Goal: Communication & Community: Answer question/provide support

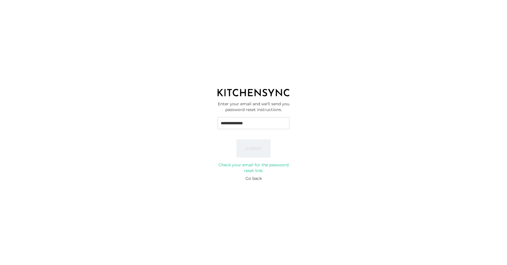
click at [261, 122] on input "**********" at bounding box center [253, 123] width 72 height 12
click at [209, 138] on div "**********" at bounding box center [253, 137] width 507 height 72
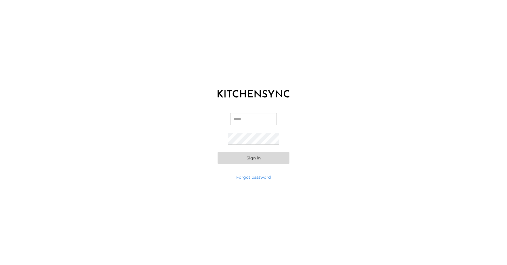
type input "**********"
click at [217, 152] on button "Sign in" at bounding box center [253, 157] width 72 height 11
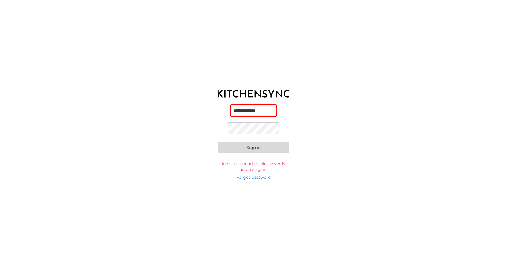
click at [271, 147] on button "Sign in" at bounding box center [253, 147] width 72 height 11
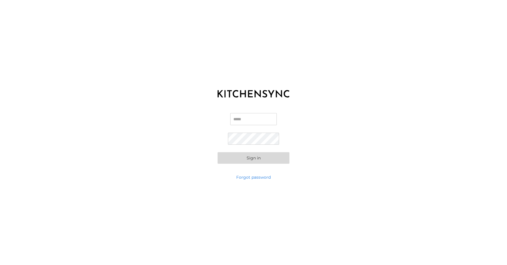
type input "**********"
click at [256, 158] on button "Sign in" at bounding box center [253, 157] width 72 height 11
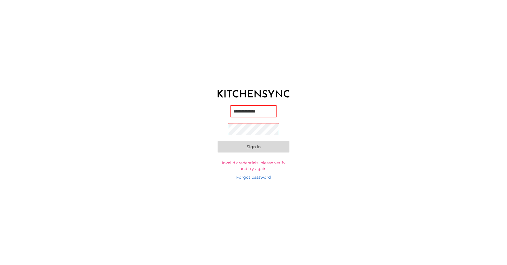
click at [247, 177] on link "Forgot password" at bounding box center [253, 177] width 34 height 6
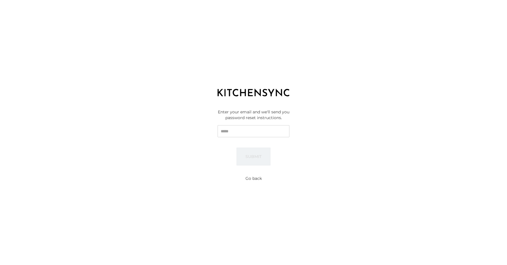
click at [243, 131] on input "Email" at bounding box center [253, 131] width 72 height 12
type input "**********"
click at [254, 155] on button "Submit" at bounding box center [253, 156] width 34 height 18
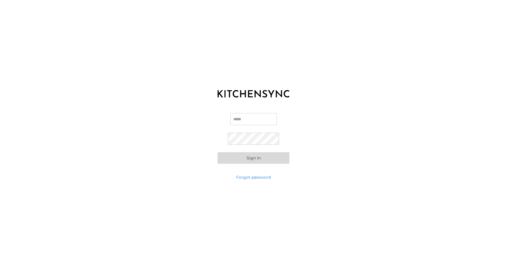
type input "**********"
click at [217, 152] on button "Sign in" at bounding box center [253, 157] width 72 height 11
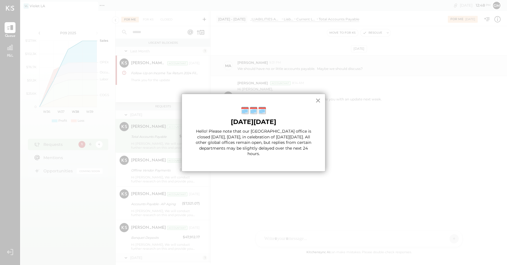
click at [318, 101] on button "×" at bounding box center [317, 100] width 5 height 9
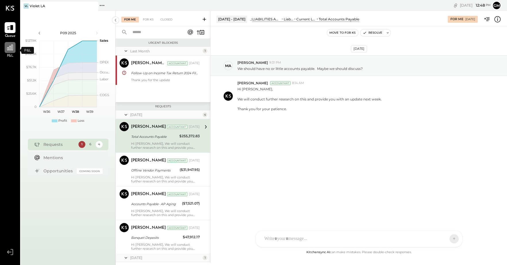
click at [9, 47] on icon at bounding box center [10, 48] width 6 height 6
click at [151, 20] on div "For KS" at bounding box center [148, 20] width 16 height 6
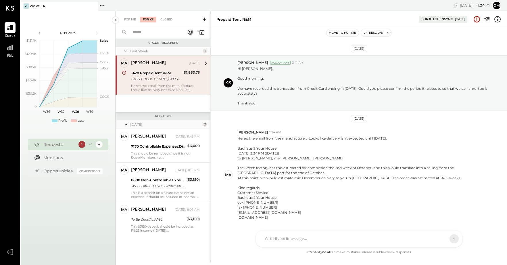
scroll to position [19, 0]
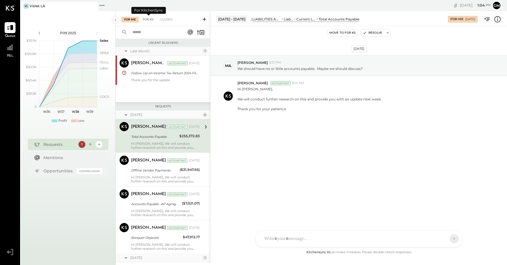
click at [146, 19] on div "For KS" at bounding box center [148, 20] width 16 height 6
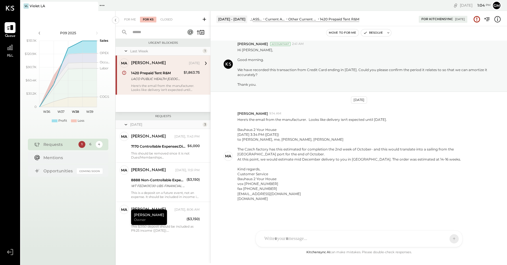
click at [151, 246] on div "[DATE] 3 Ma [PERSON_NAME] Owner [PERSON_NAME] [DATE], 11:43 PM 7170 Controllabl…" at bounding box center [162, 186] width 95 height 132
click at [269, 238] on div "NS [PERSON_NAME] G gm CR [PERSON_NAME] R [PERSON_NAME] A agm M [PERSON_NAME] S …" at bounding box center [358, 223] width 207 height 48
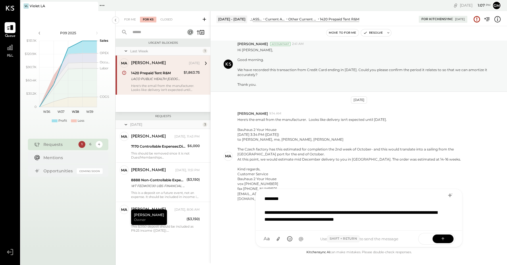
click at [429, 219] on div "**********" at bounding box center [351, 216] width 175 height 14
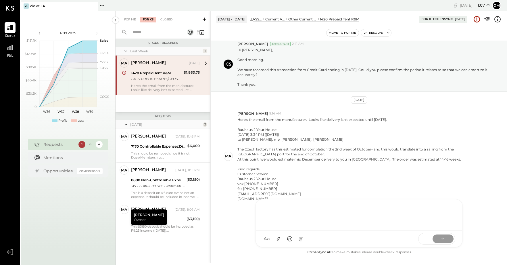
scroll to position [72, 0]
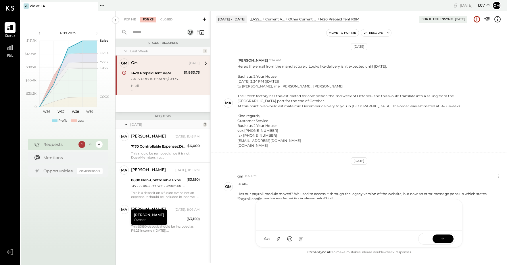
click at [244, 211] on div "[DATE] [PERSON_NAME] Accountant 2:41 AM Hi [PERSON_NAME], Good morning. We have…" at bounding box center [359, 145] width 296 height 208
click at [38, 4] on div "Violet LA" at bounding box center [38, 5] width 16 height 5
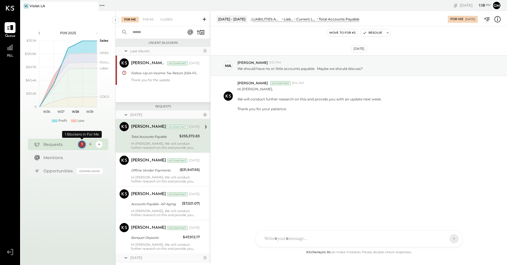
click at [82, 142] on div "1" at bounding box center [81, 143] width 7 height 7
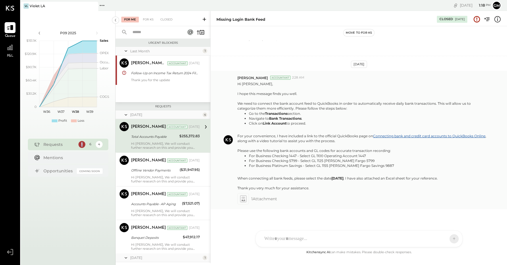
scroll to position [172, 0]
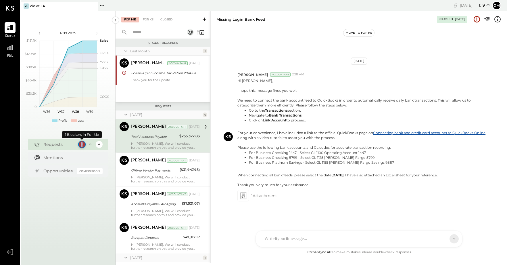
click at [82, 143] on div "1" at bounding box center [81, 143] width 7 height 7
click at [145, 18] on div "For KS" at bounding box center [148, 20] width 16 height 6
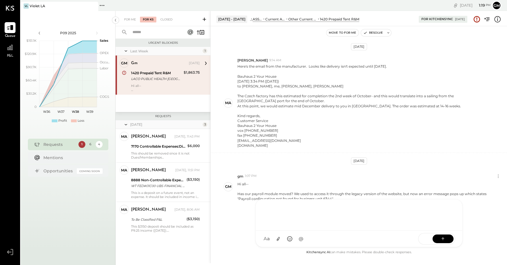
click at [312, 230] on div at bounding box center [359, 214] width 206 height 31
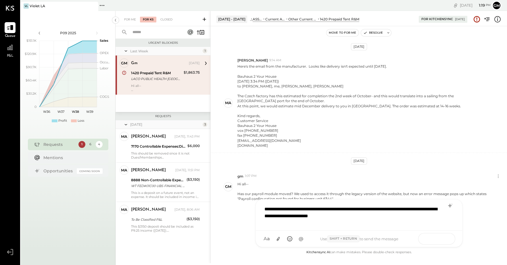
click at [439, 237] on button at bounding box center [442, 238] width 21 height 9
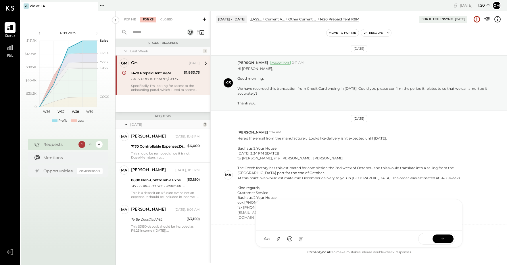
click at [355, 119] on div "[DATE]" at bounding box center [359, 118] width 16 height 7
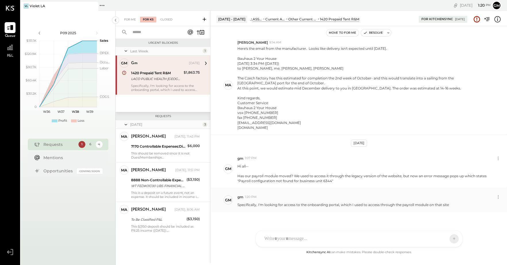
scroll to position [96, 0]
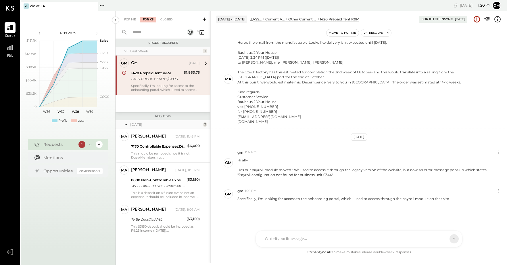
click at [356, 136] on div "[DATE]" at bounding box center [359, 136] width 16 height 7
click at [498, 151] on icon at bounding box center [498, 152] width 6 height 6
click at [411, 149] on div "gm 1:07 PM Edit Message Delete Message..." at bounding box center [369, 152] width 265 height 8
click at [360, 171] on div "Has our payroll module moved? We used to access it through the legacy version o…" at bounding box center [363, 172] width 252 height 10
click at [473, 161] on button "Edit Message" at bounding box center [482, 161] width 39 height 9
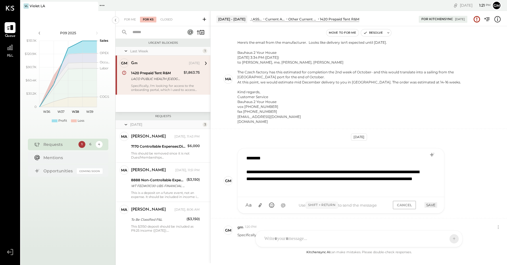
click at [475, 139] on div "Sep 6th, 2025 Rizwan Shaikh Accountant 2:41 AM Hi Margaret, Good morning. We ha…" at bounding box center [359, 145] width 296 height 208
click at [463, 159] on div "**********" at bounding box center [369, 180] width 265 height 65
click at [450, 105] on div "Bauhaus 2 Your House [DATE] 3:34 PM ([DATE]) to [PERSON_NAME], me, [PERSON_NAME…" at bounding box center [363, 87] width 252 height 74
click at [205, 49] on div "1" at bounding box center [205, 51] width 5 height 5
click at [127, 50] on icon at bounding box center [126, 51] width 6 height 14
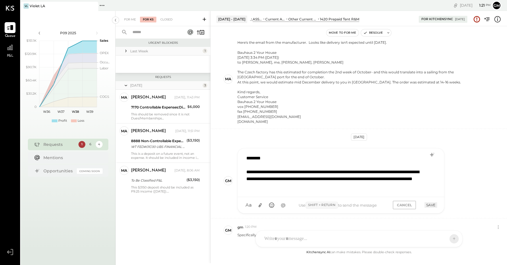
click at [152, 215] on div "Urgent Blockers Last Week 1 gm gm Employee gm Sep 09, 2025 1420 Prepaid Tent R&…" at bounding box center [162, 144] width 95 height 210
click at [127, 85] on icon at bounding box center [126, 85] width 6 height 14
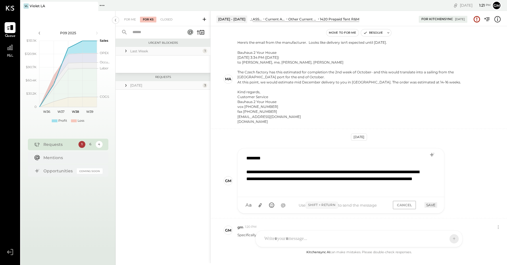
click at [127, 85] on icon at bounding box center [126, 85] width 6 height 6
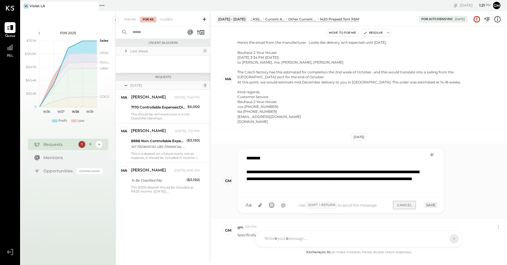
click at [404, 205] on button "CANCEL" at bounding box center [404, 205] width 23 height 8
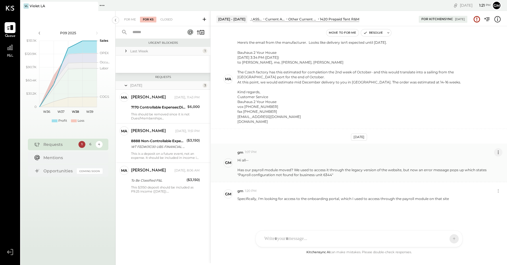
click at [496, 151] on icon at bounding box center [498, 152] width 6 height 6
click at [484, 170] on button "Delete Message..." at bounding box center [482, 171] width 39 height 9
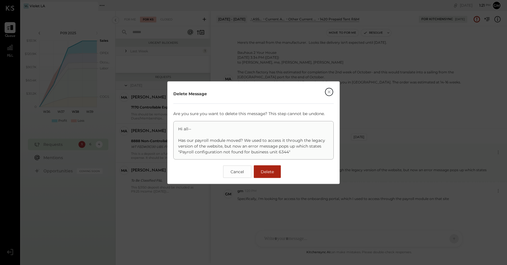
click at [268, 170] on span "Delete" at bounding box center [267, 171] width 13 height 5
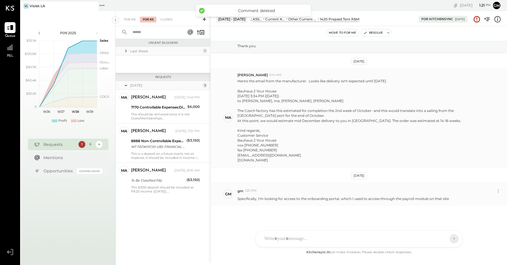
scroll to position [57, 0]
click at [498, 188] on icon at bounding box center [498, 191] width 6 height 6
click at [487, 210] on button "Delete Message..." at bounding box center [482, 209] width 39 height 9
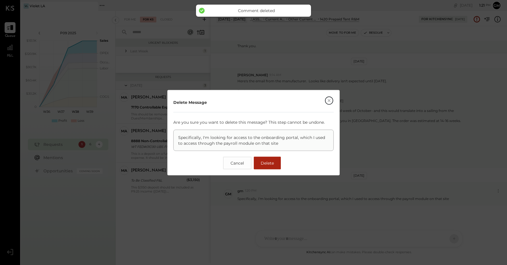
click at [263, 161] on span "Delete" at bounding box center [267, 162] width 13 height 5
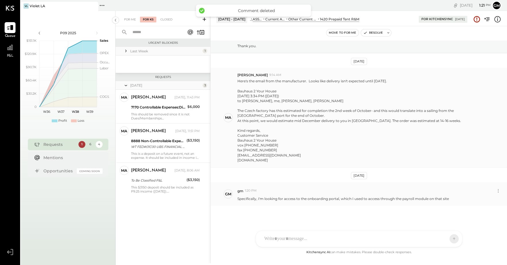
scroll to position [19, 0]
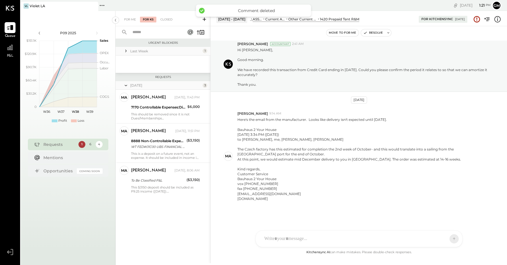
click at [155, 206] on div "Today 3 Ma Margaret Owner Margaret Today, 11:43 PM 7170 Controllable Expenses:D…" at bounding box center [162, 147] width 95 height 132
click at [152, 18] on div "For KS" at bounding box center [148, 20] width 16 height 6
click at [164, 18] on div "Closed" at bounding box center [166, 20] width 18 height 6
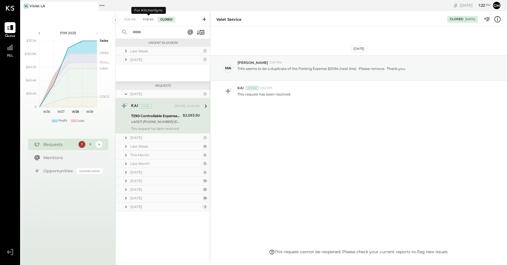
click at [147, 19] on div "For KS" at bounding box center [148, 20] width 16 height 6
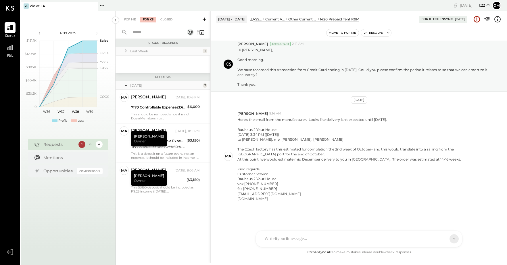
click at [141, 251] on div "For Me For KS Closed Urgent Blockers Last Week 1 Ma Margaret Owner Margaret Sep…" at bounding box center [162, 137] width 95 height 252
click at [90, 144] on div "6" at bounding box center [89, 143] width 7 height 7
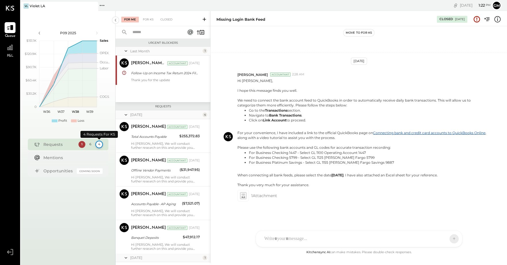
click at [98, 143] on div "4" at bounding box center [98, 143] width 7 height 7
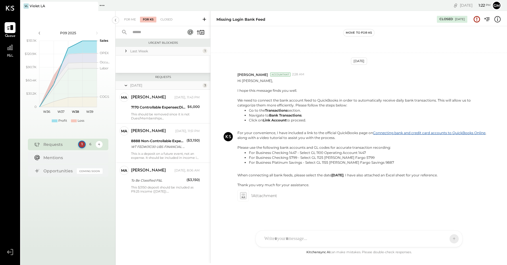
click at [82, 144] on div "1" at bounding box center [81, 143] width 7 height 7
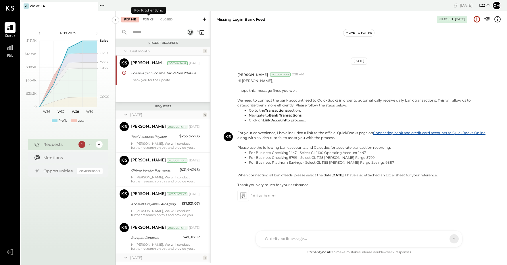
click at [151, 21] on div "For KS" at bounding box center [148, 20] width 16 height 6
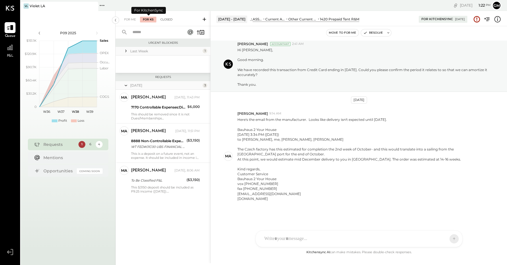
click at [163, 20] on div "Closed" at bounding box center [166, 20] width 18 height 6
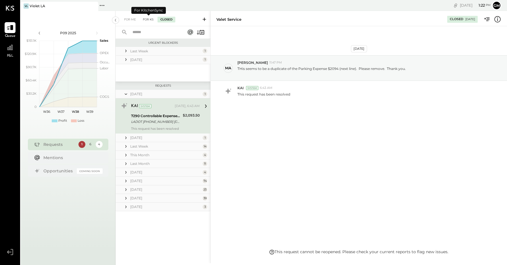
click at [151, 19] on div "For KS" at bounding box center [148, 20] width 16 height 6
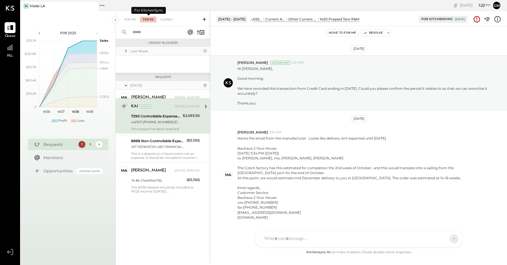
scroll to position [19, 0]
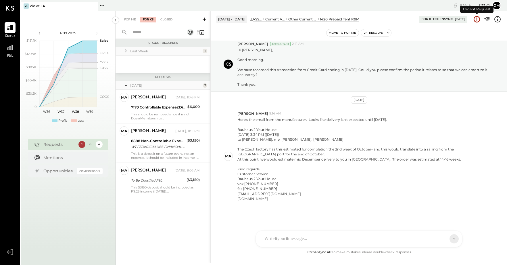
click at [478, 18] on icon at bounding box center [476, 19] width 7 height 7
click at [475, 19] on icon at bounding box center [476, 19] width 7 height 7
click at [161, 6] on div "Pinned Locations ( 1 ) Violet LA No locations detected" at bounding box center [177, 5] width 159 height 11
click at [104, 5] on icon at bounding box center [101, 5] width 7 height 7
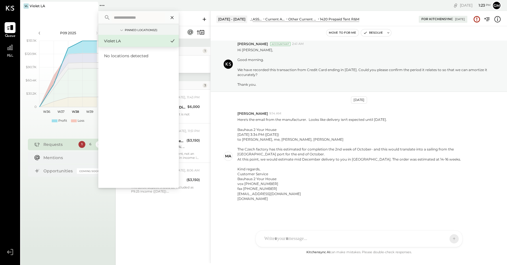
click at [172, 18] on icon at bounding box center [172, 17] width 3 height 3
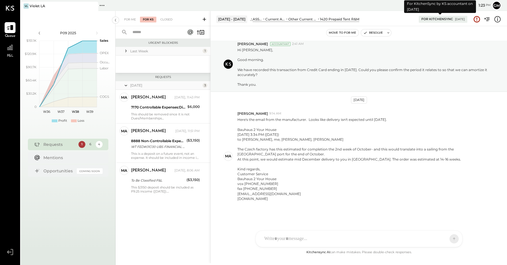
click at [434, 20] on div "For KitchenSync" at bounding box center [437, 19] width 32 height 5
click at [476, 19] on icon at bounding box center [476, 18] width 1 height 2
click at [204, 19] on icon at bounding box center [204, 19] width 3 height 3
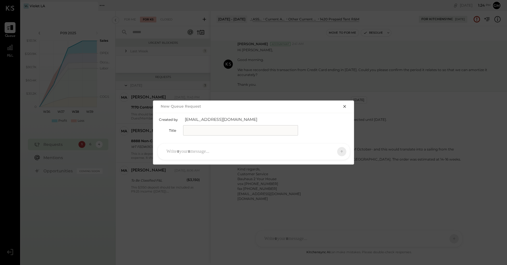
click at [210, 130] on input "text" at bounding box center [240, 130] width 115 height 10
type input "**********"
click at [191, 154] on div at bounding box center [248, 151] width 170 height 13
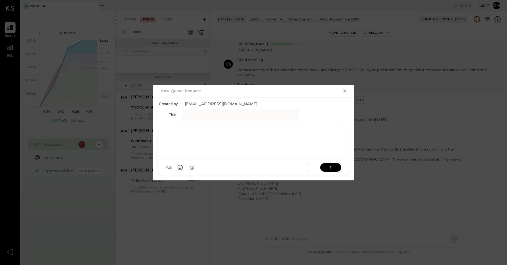
scroll to position [0, 0]
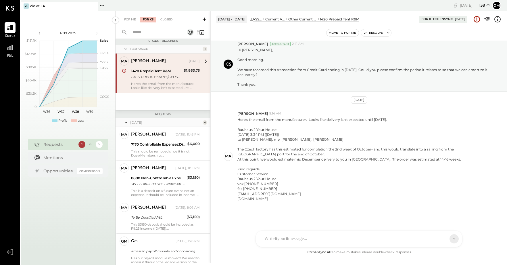
scroll to position [3, 0]
click at [166, 19] on div "Closed" at bounding box center [166, 20] width 18 height 6
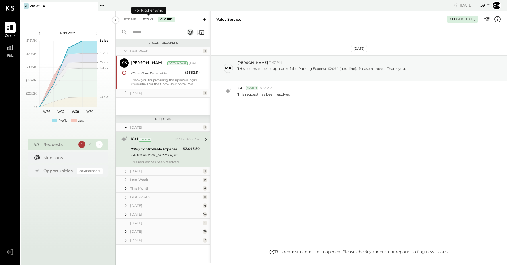
click at [148, 20] on div "For KS" at bounding box center [148, 20] width 16 height 6
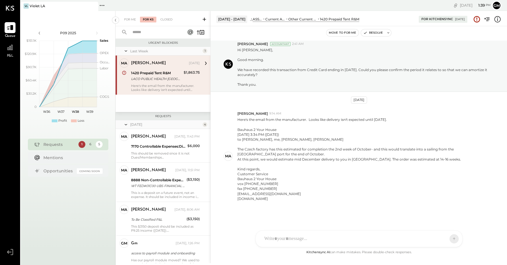
scroll to position [22, 0]
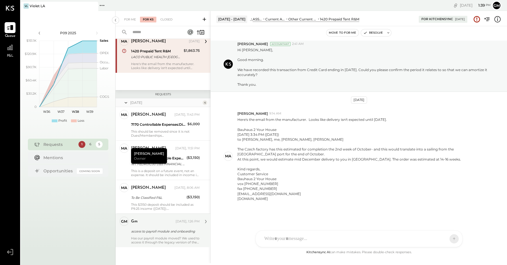
click at [158, 227] on div "gm [DATE], 1:26 PM access to payroll module and onboarding Has our payroll modu…" at bounding box center [165, 230] width 69 height 28
